Goal: Go to known website: Go to known website

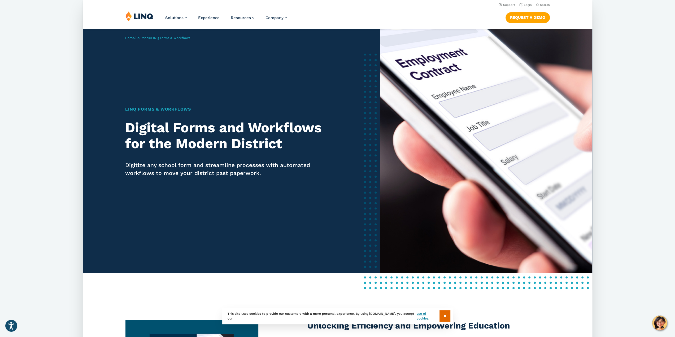
click at [142, 21] on img at bounding box center [139, 16] width 28 height 10
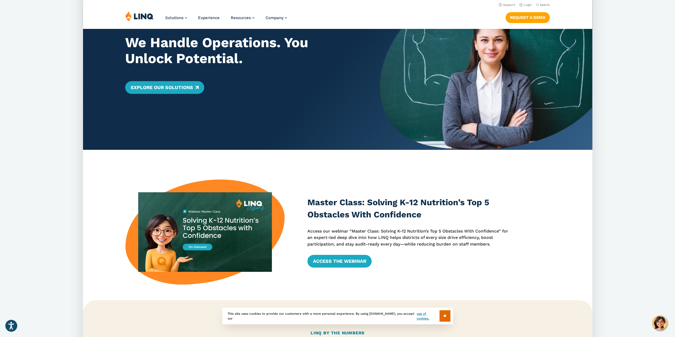
scroll to position [53, 0]
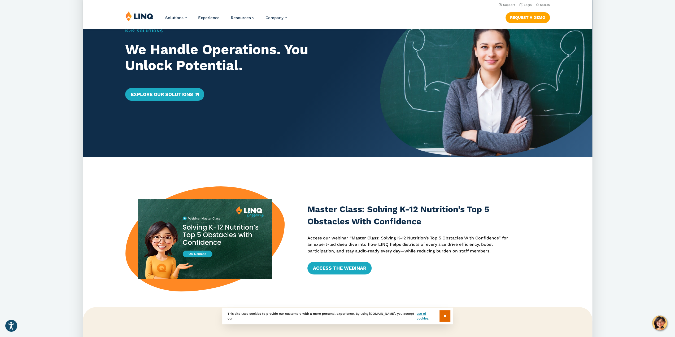
click at [129, 21] on img at bounding box center [139, 16] width 28 height 10
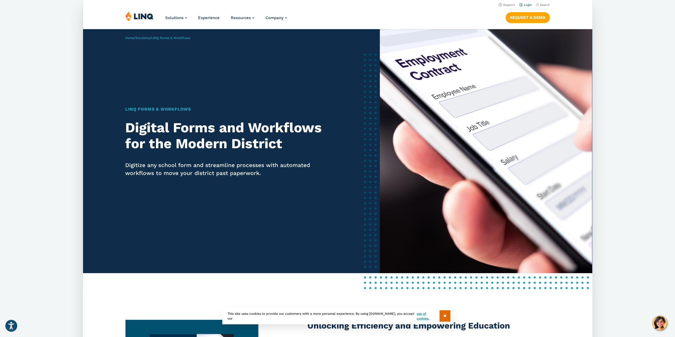
click at [527, 7] on li "Login" at bounding box center [525, 5] width 12 height 6
click at [528, 3] on link "Login" at bounding box center [525, 4] width 12 height 3
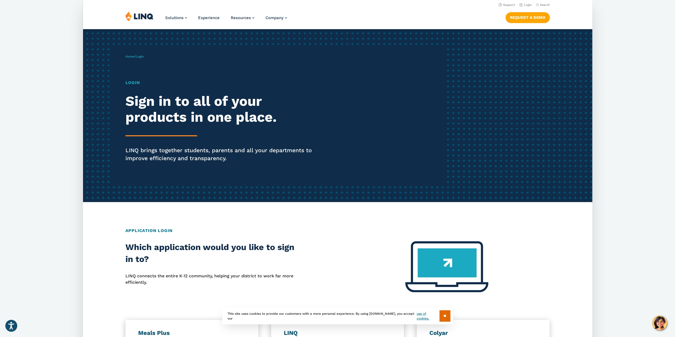
click at [137, 84] on h1 "Login" at bounding box center [223, 83] width 196 height 6
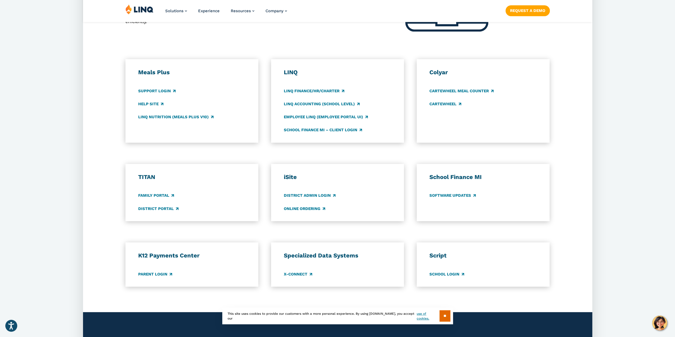
scroll to position [265, 0]
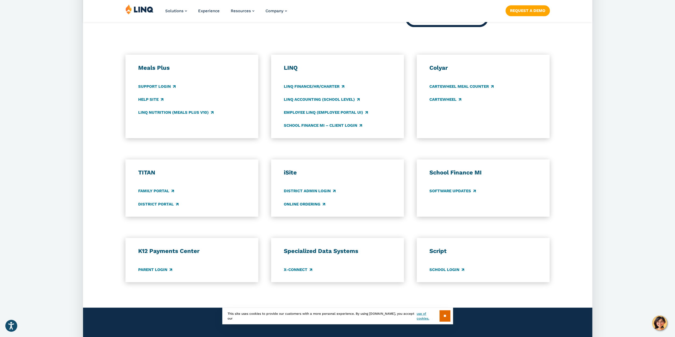
drag, startPoint x: 183, startPoint y: 172, endPoint x: 122, endPoint y: 154, distance: 63.9
click at [122, 154] on div "Application Login Which application would you like to sign in to? LINQ connects…" at bounding box center [337, 122] width 509 height 320
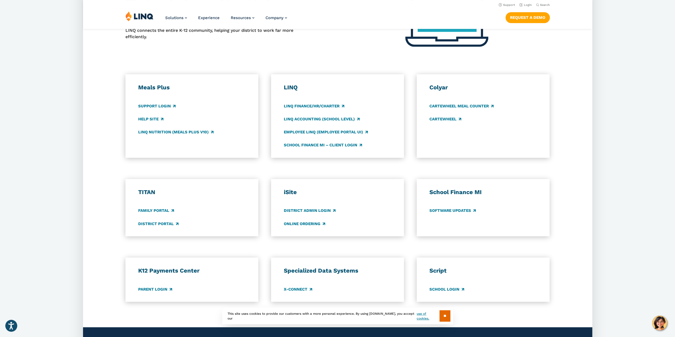
scroll to position [239, 0]
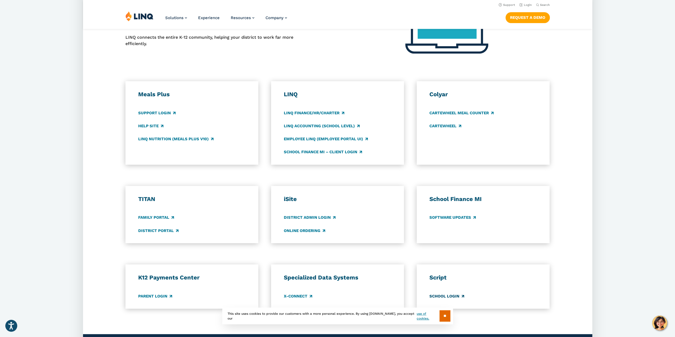
click at [439, 293] on link "School Login" at bounding box center [446, 296] width 35 height 6
